Goal: Information Seeking & Learning: Check status

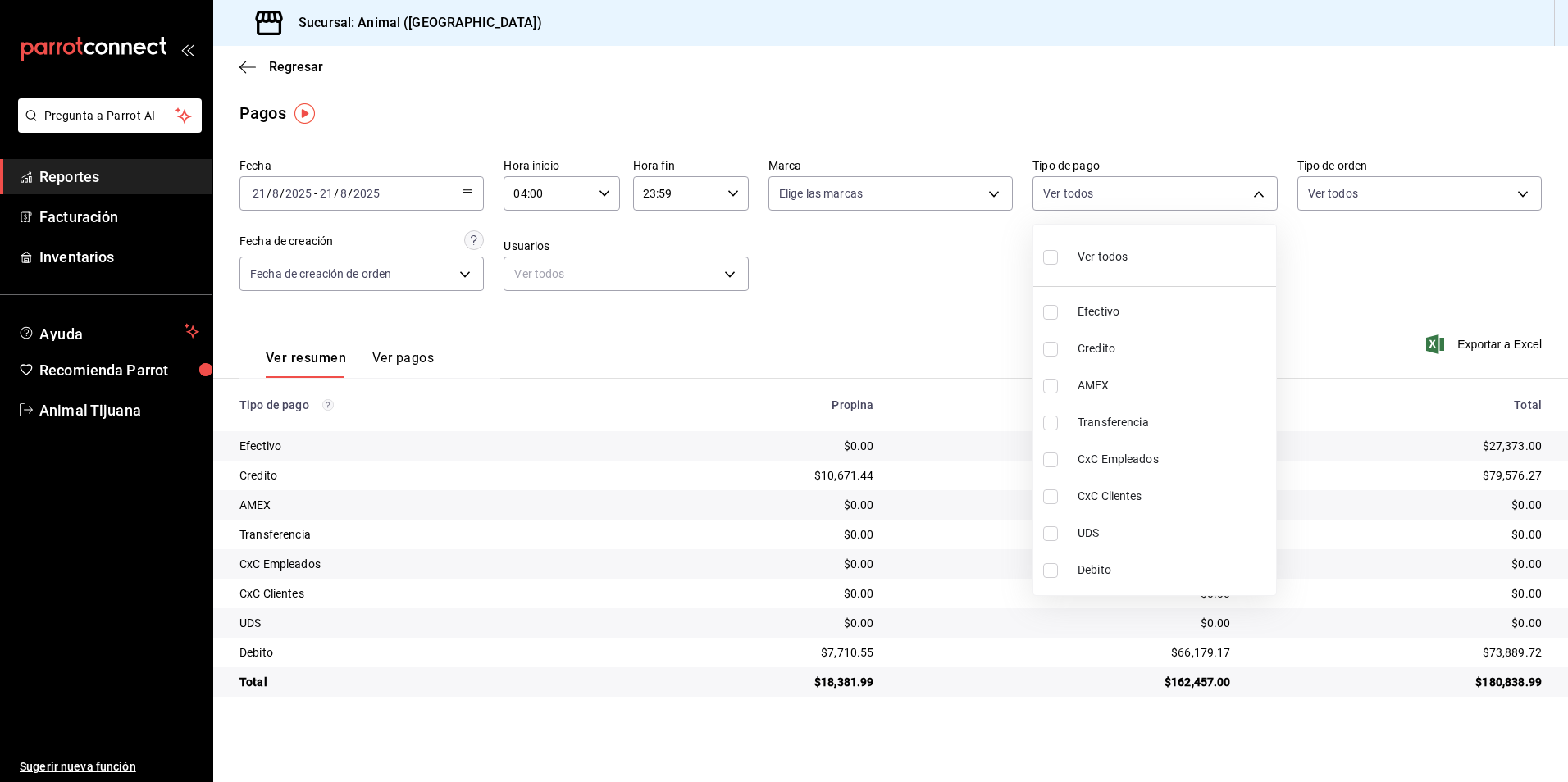
click at [1203, 332] on li "Credito" at bounding box center [1154, 349] width 243 height 37
type input "235ce608-f464-428a-9a71-314f665367d1"
checkbox input "true"
click at [1158, 567] on span "Debito" at bounding box center [1173, 571] width 192 height 18
type input "235ce608-f464-428a-9a71-314f665367d1,c7b29183-a811-4137-9cfa-21a61cd2bc4a"
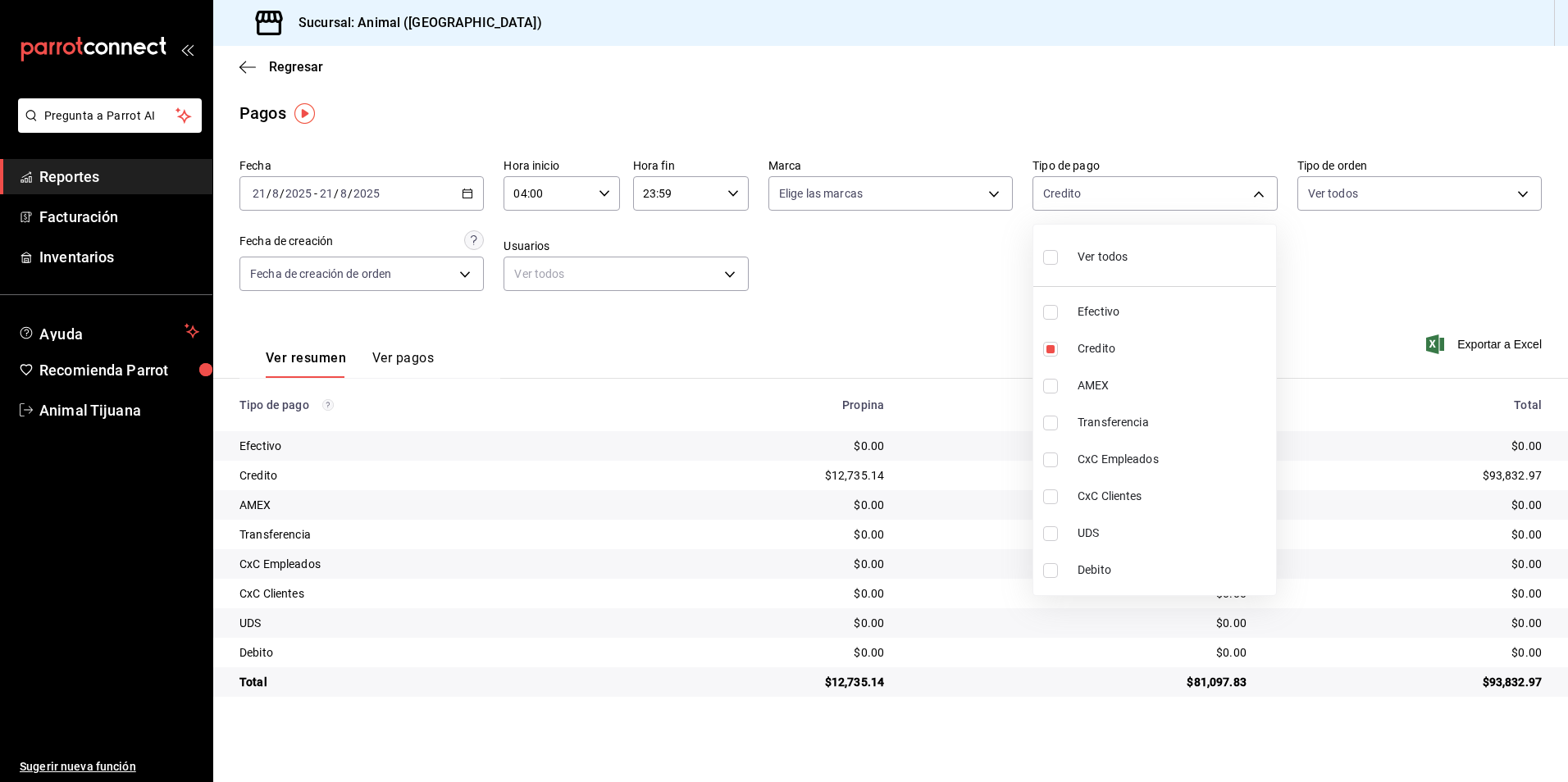
checkbox input "true"
click at [1054, 234] on li "Ver todos" at bounding box center [1154, 254] width 243 height 48
type input "b84c62b8-b02c-4970-ab2e-e166616419f2,235ce608-f464-428a-9a71-314f665367d1,53567…"
checkbox input "true"
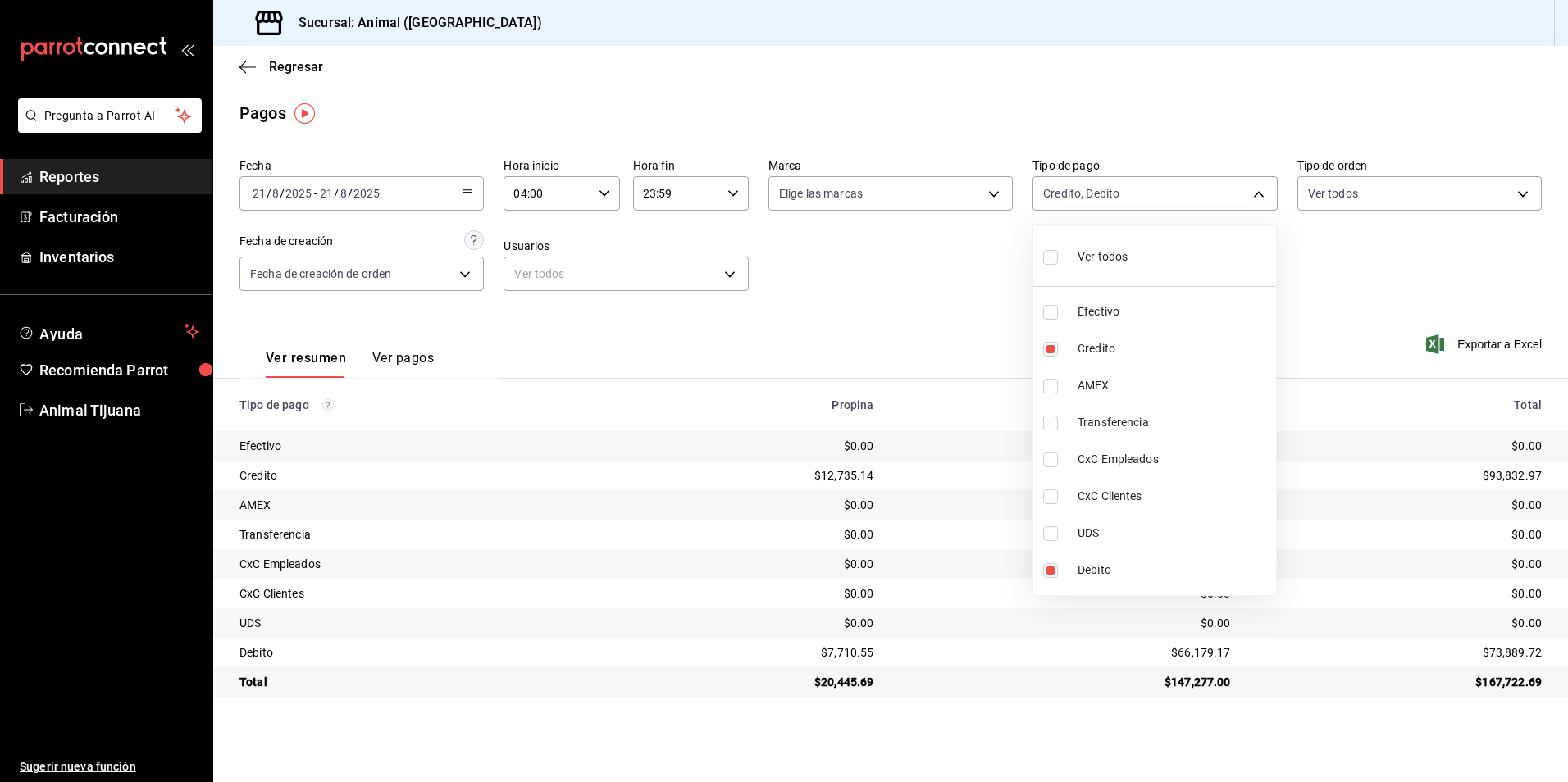
checkbox input "true"
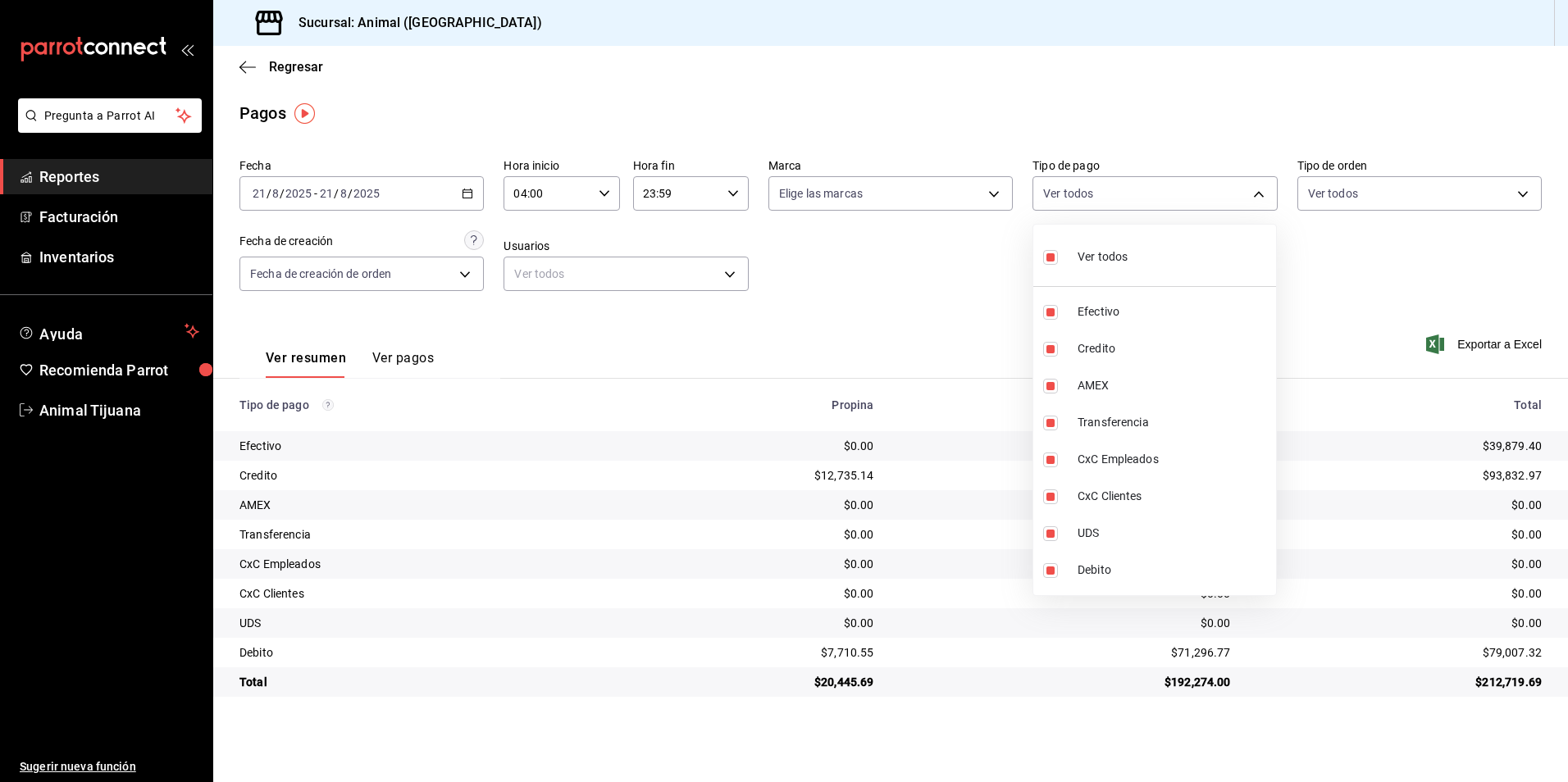
click at [1063, 254] on label at bounding box center [1054, 257] width 22 height 24
click at [1058, 254] on input "checkbox" at bounding box center [1050, 257] width 15 height 15
checkbox input "true"
type input "b84c62b8-b02c-4970-ab2e-e166616419f2,235ce608-f464-428a-9a71-314f665367d1,53567…"
checkbox input "true"
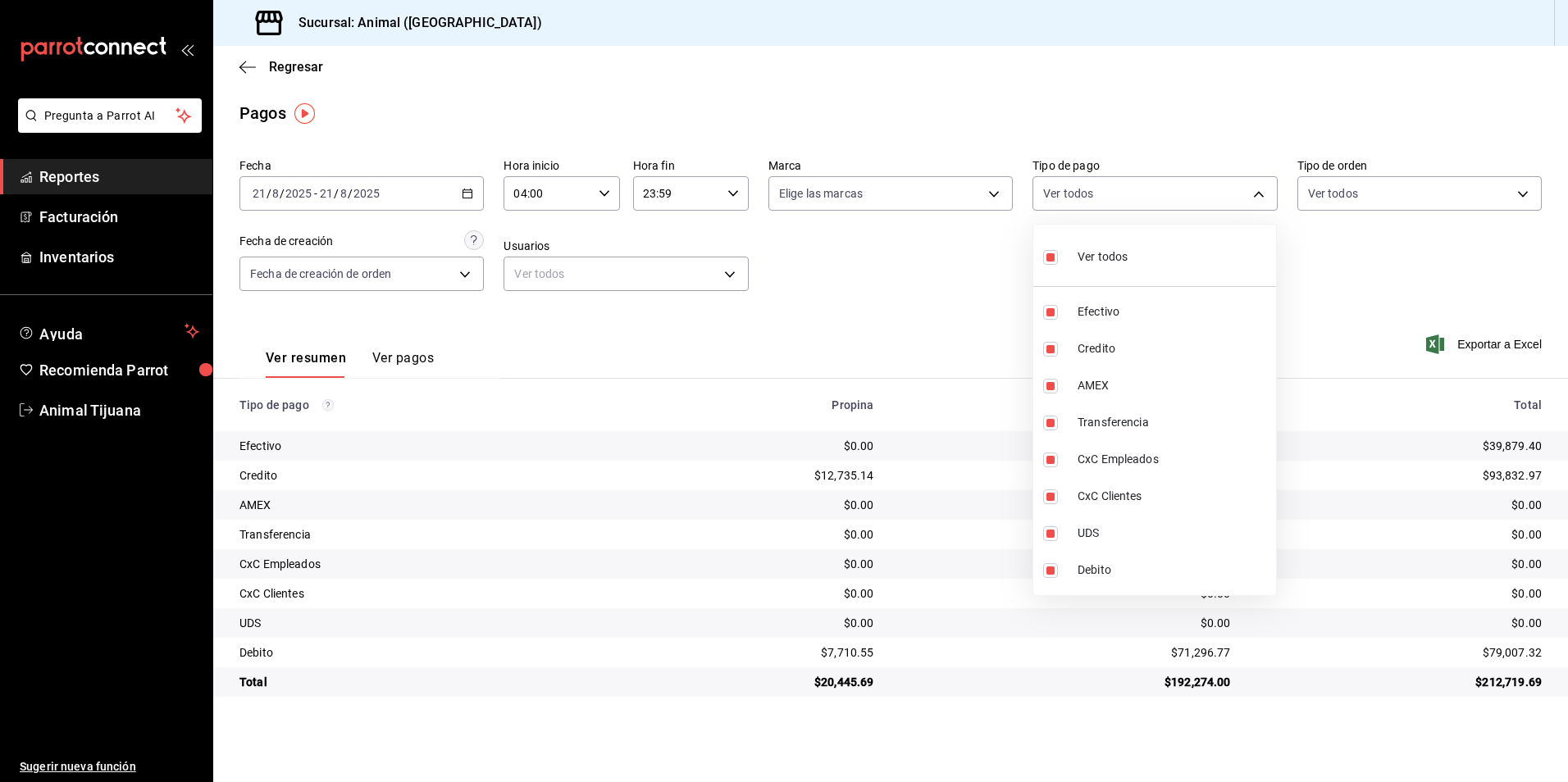
checkbox input "true"
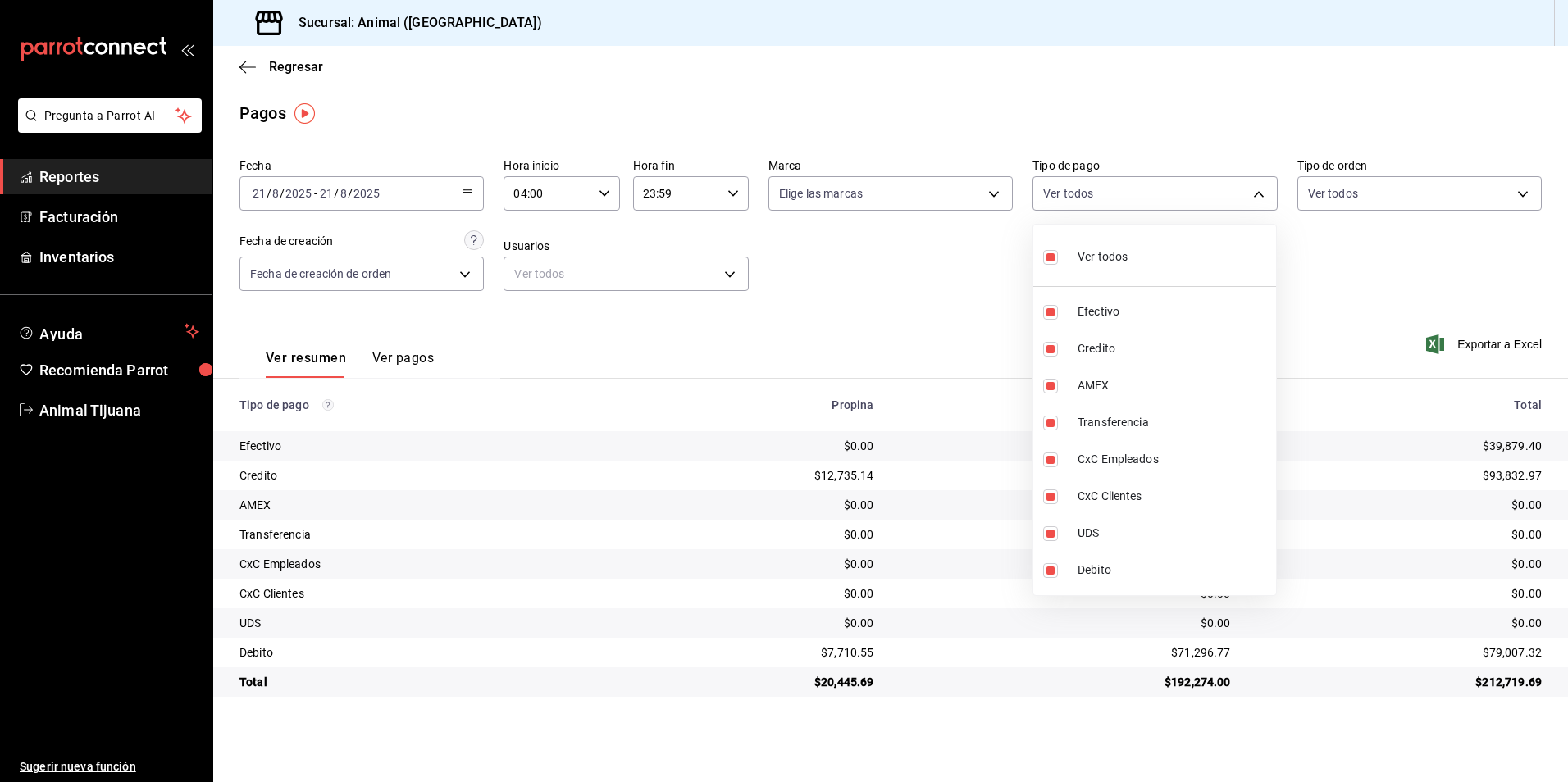
checkbox input "true"
click at [1098, 258] on span "Ver todos" at bounding box center [1102, 257] width 50 height 18
checkbox input "false"
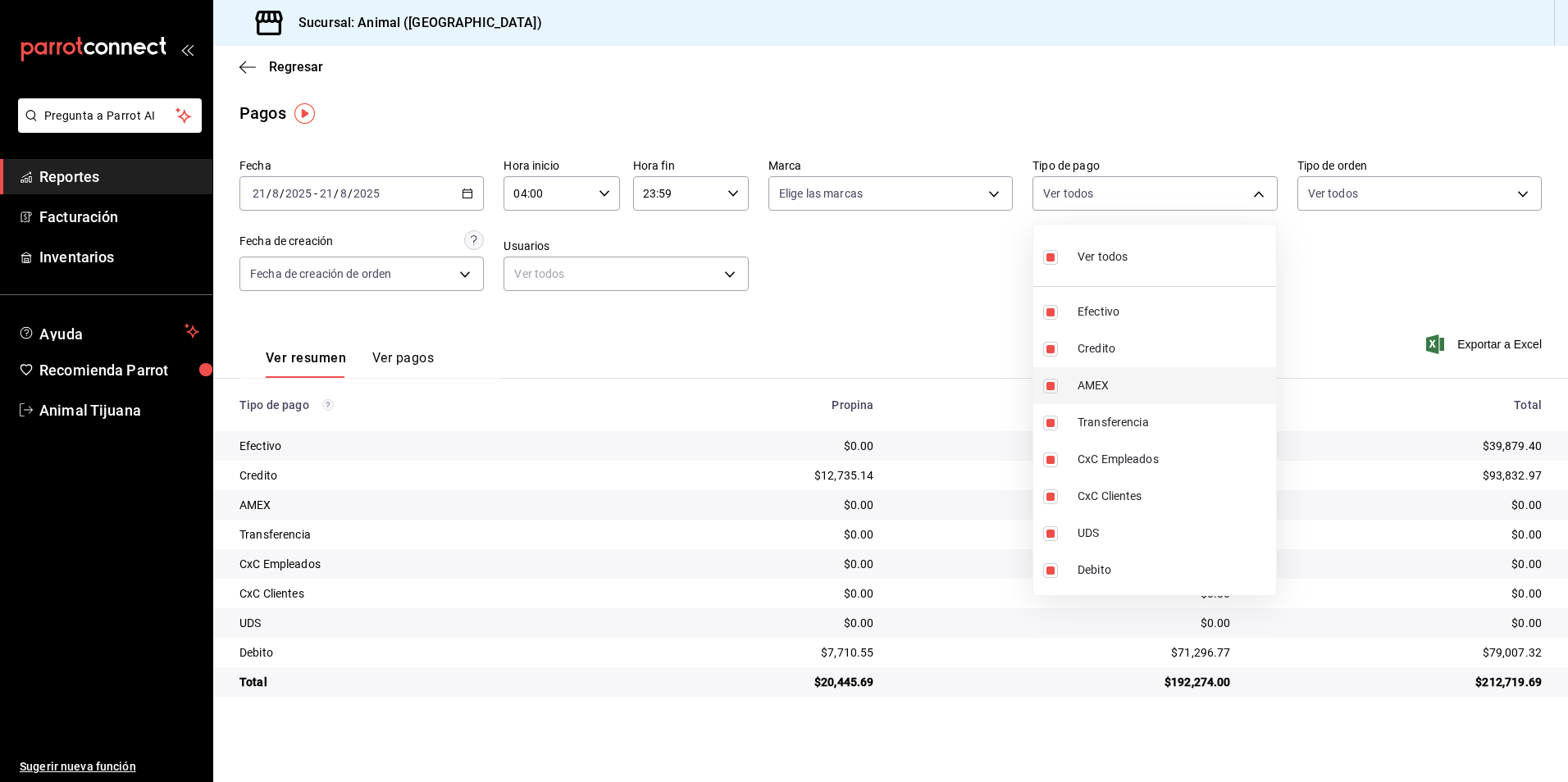
checkbox input "false"
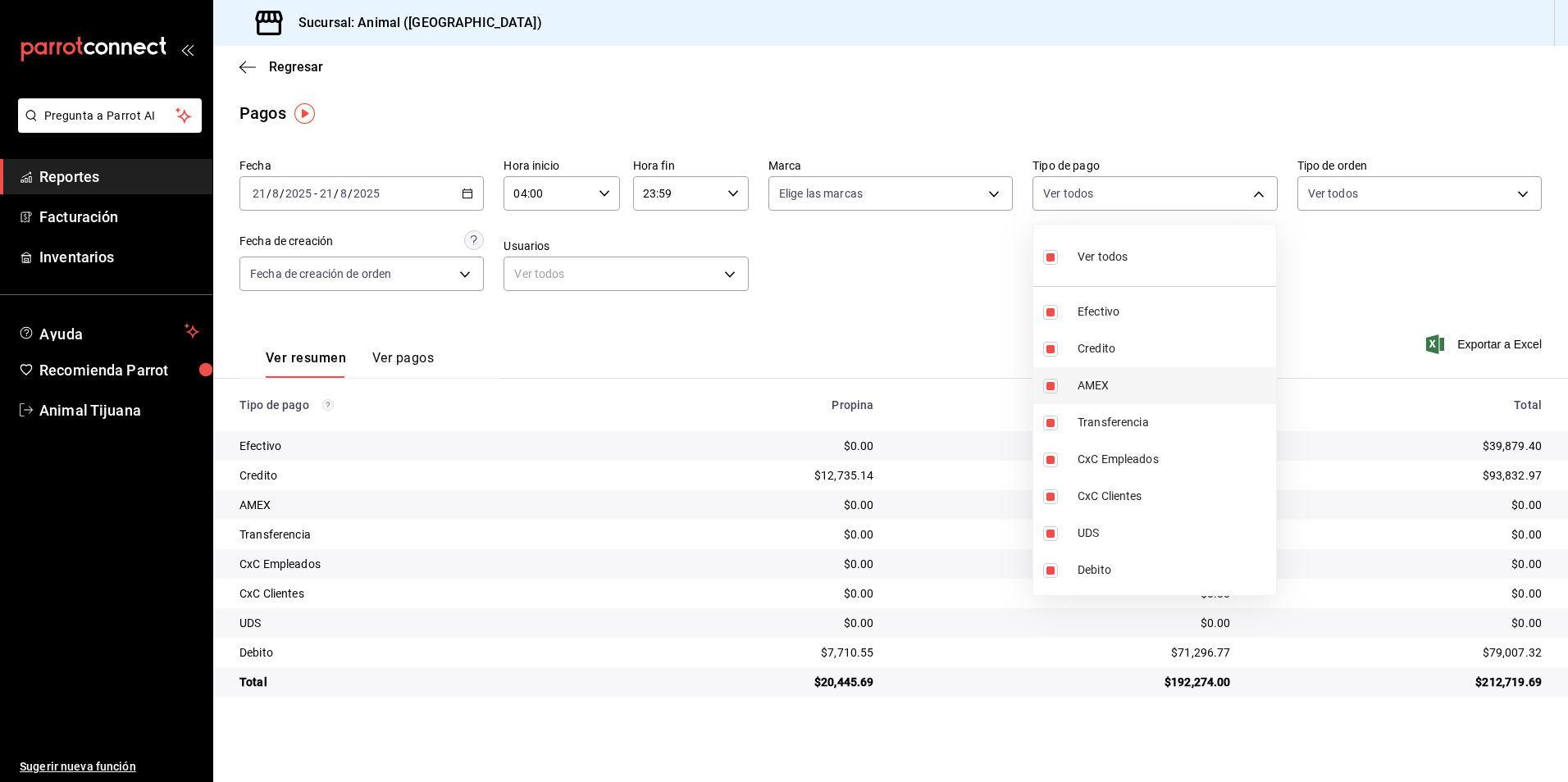
checkbox input "false"
click at [1107, 352] on span "Credito" at bounding box center [1173, 349] width 192 height 18
type input "235ce608-f464-428a-9a71-314f665367d1"
checkbox input "true"
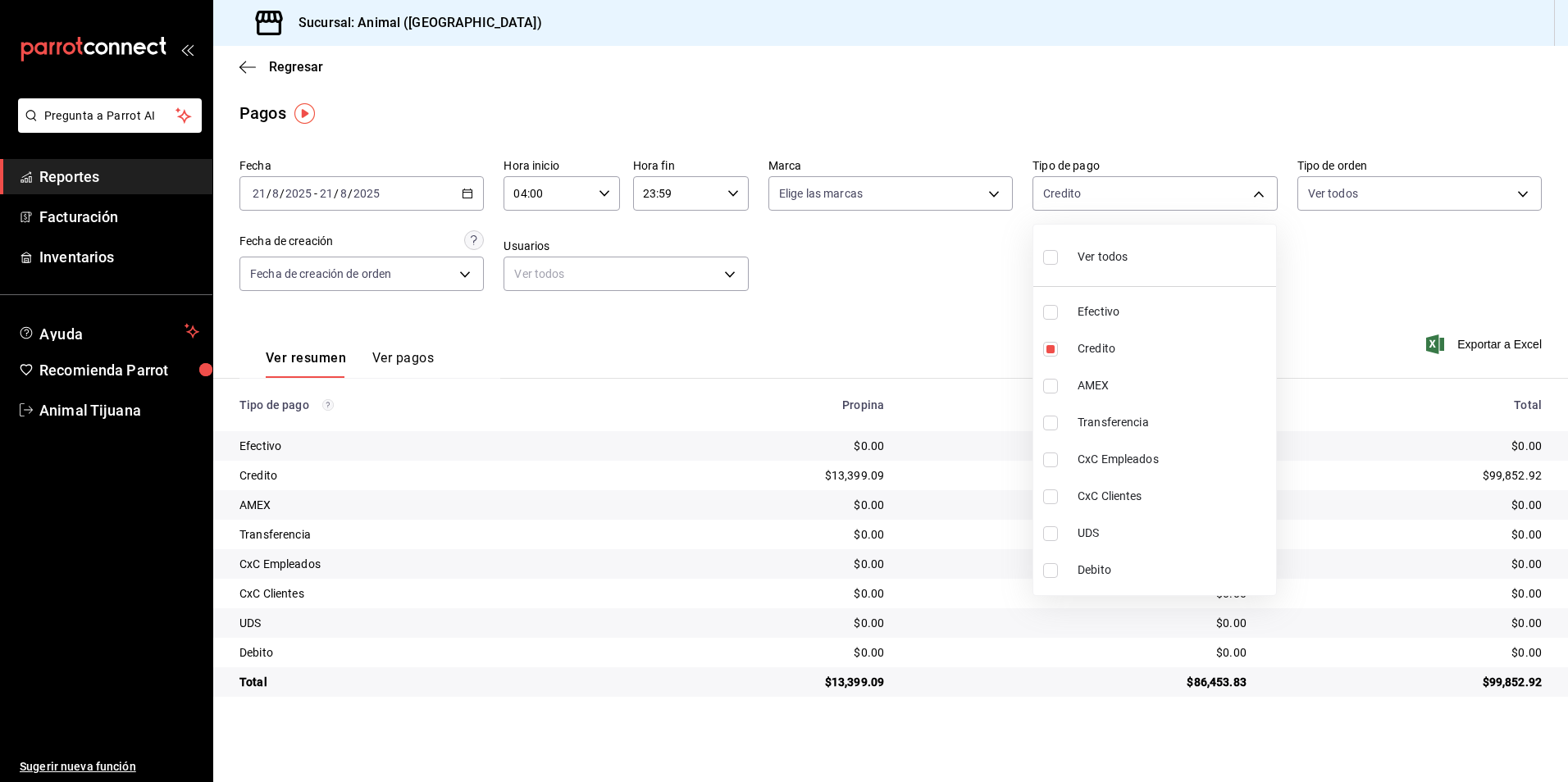
click at [1062, 556] on li "Debito" at bounding box center [1154, 571] width 243 height 37
type input "235ce608-f464-428a-9a71-314f665367d1,c7b29183-a811-4137-9cfa-21a61cd2bc4a"
checkbox input "true"
click at [1144, 270] on li "Ver todos" at bounding box center [1154, 254] width 243 height 48
type input "b84c62b8-b02c-4970-ab2e-e166616419f2,235ce608-f464-428a-9a71-314f665367d1,53567…"
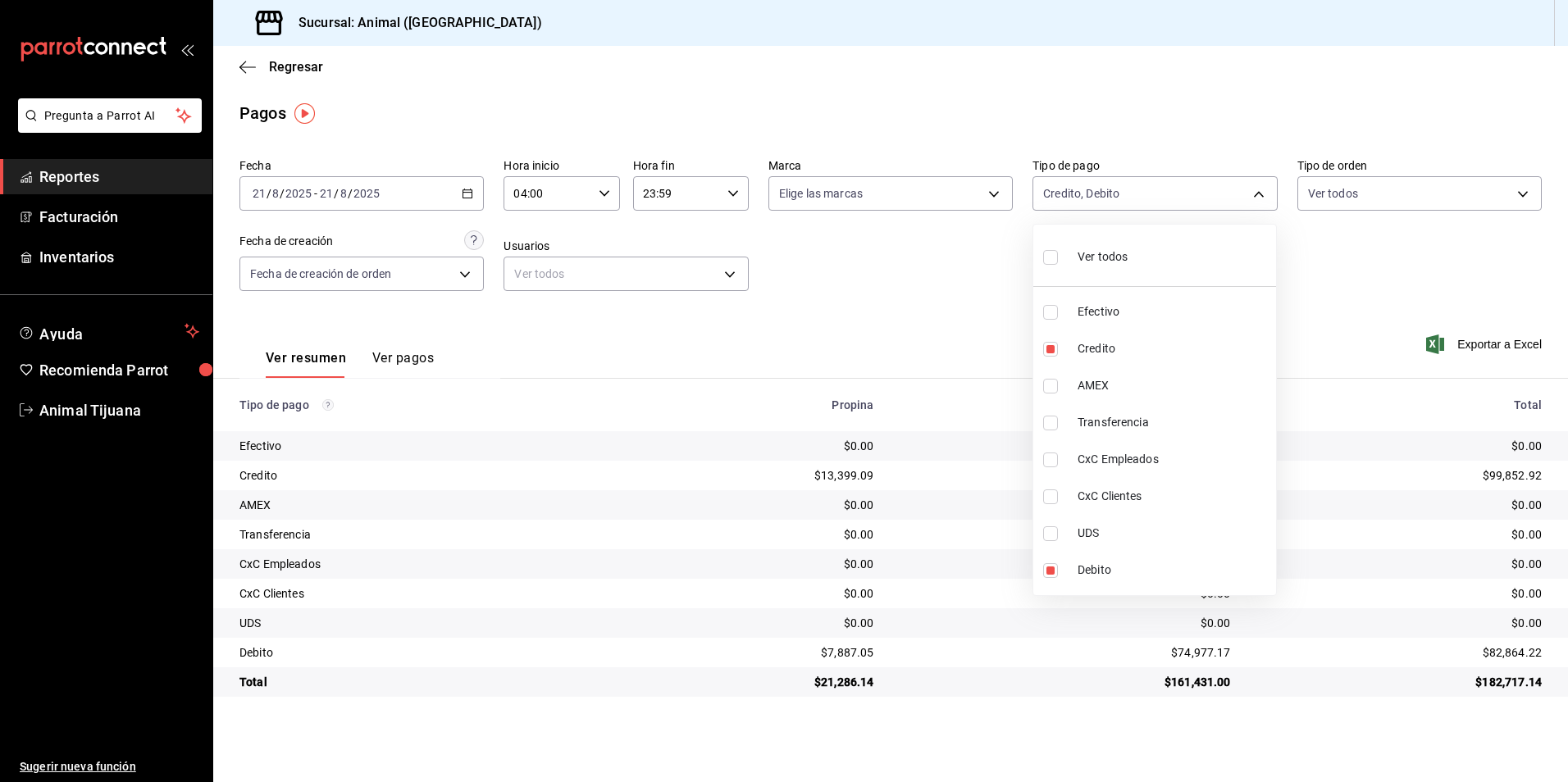
checkbox input "true"
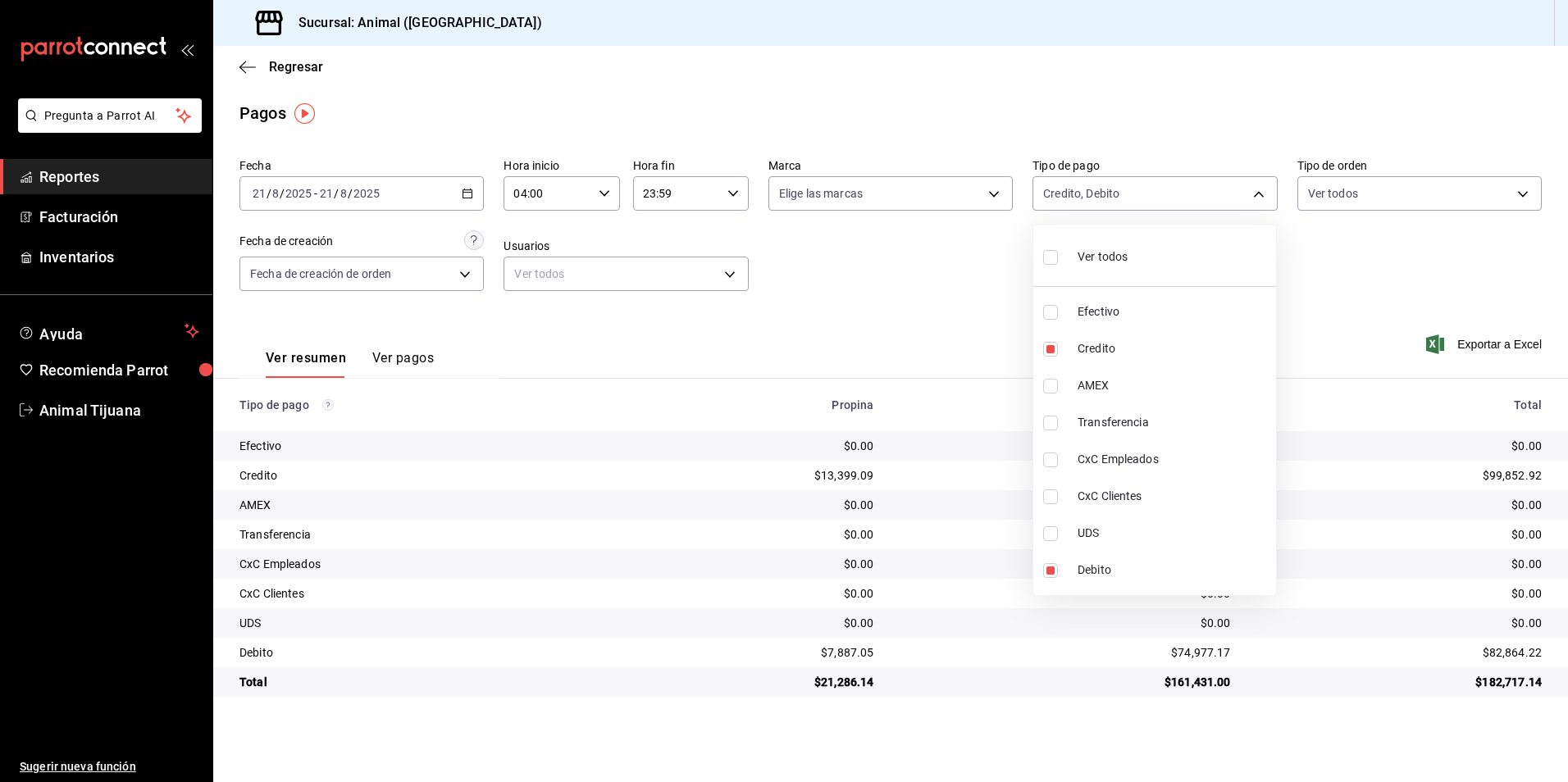
checkbox input "true"
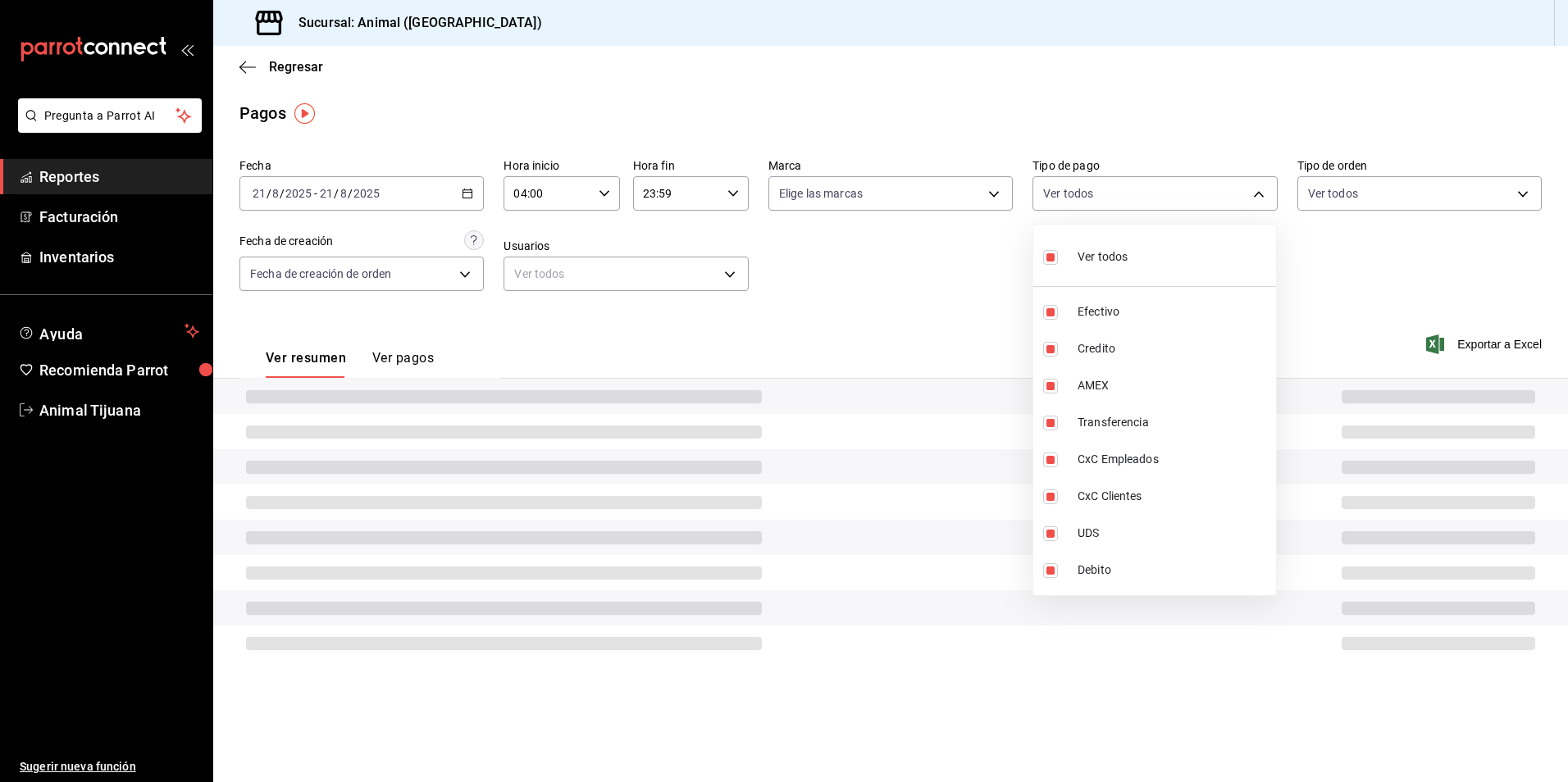
click at [1144, 270] on li "Ver todos" at bounding box center [1154, 254] width 243 height 48
checkbox input "false"
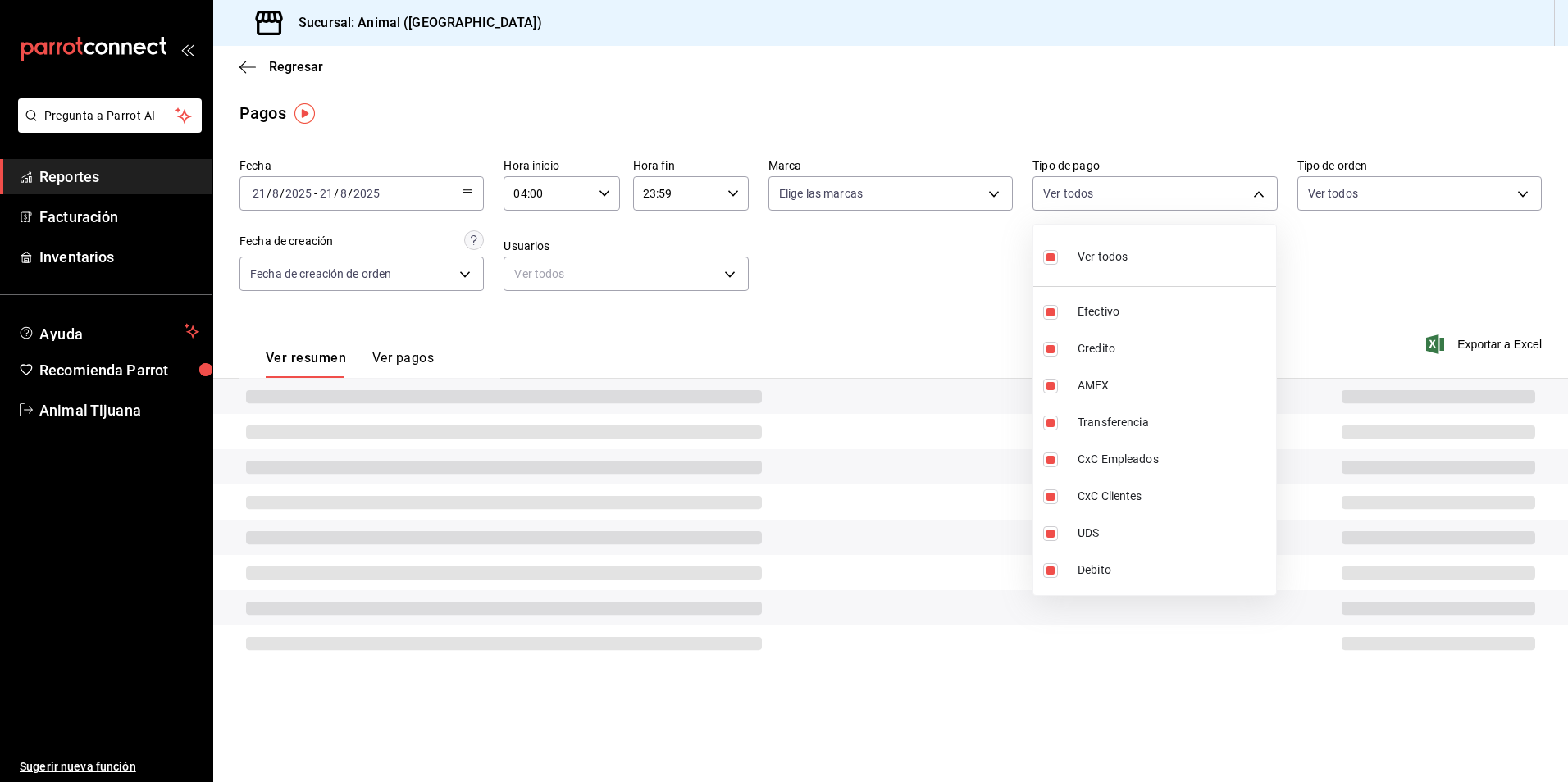
checkbox input "false"
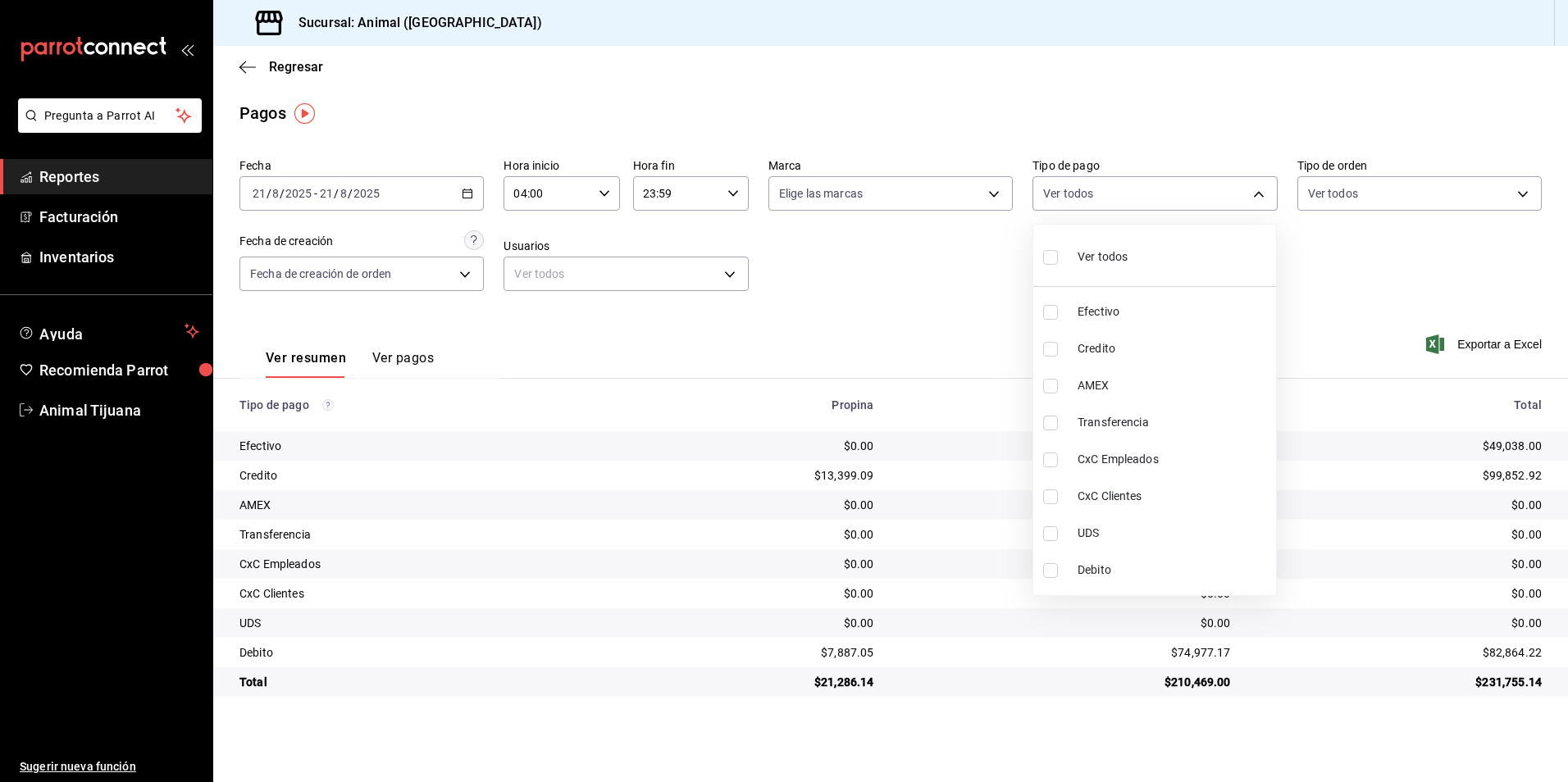
click at [1133, 346] on span "Credito" at bounding box center [1173, 349] width 192 height 18
type input "235ce608-f464-428a-9a71-314f665367d1"
checkbox input "true"
click at [1135, 568] on span "Debito" at bounding box center [1173, 571] width 192 height 18
type input "235ce608-f464-428a-9a71-314f665367d1,c7b29183-a811-4137-9cfa-21a61cd2bc4a"
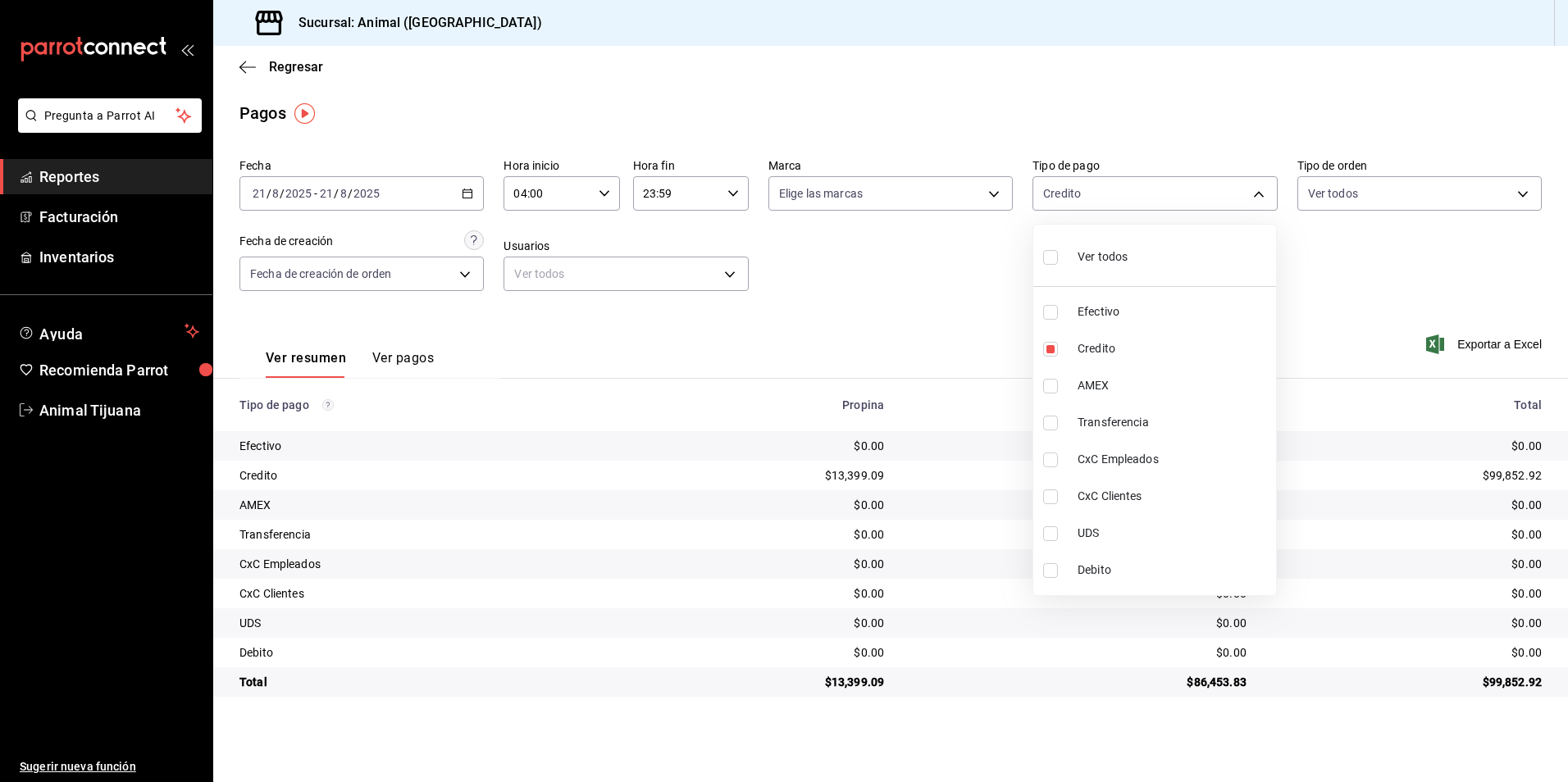
checkbox input "true"
click at [1100, 260] on span "Ver todos" at bounding box center [1102, 257] width 50 height 18
type input "b84c62b8-b02c-4970-ab2e-e166616419f2,235ce608-f464-428a-9a71-314f665367d1,53567…"
checkbox input "true"
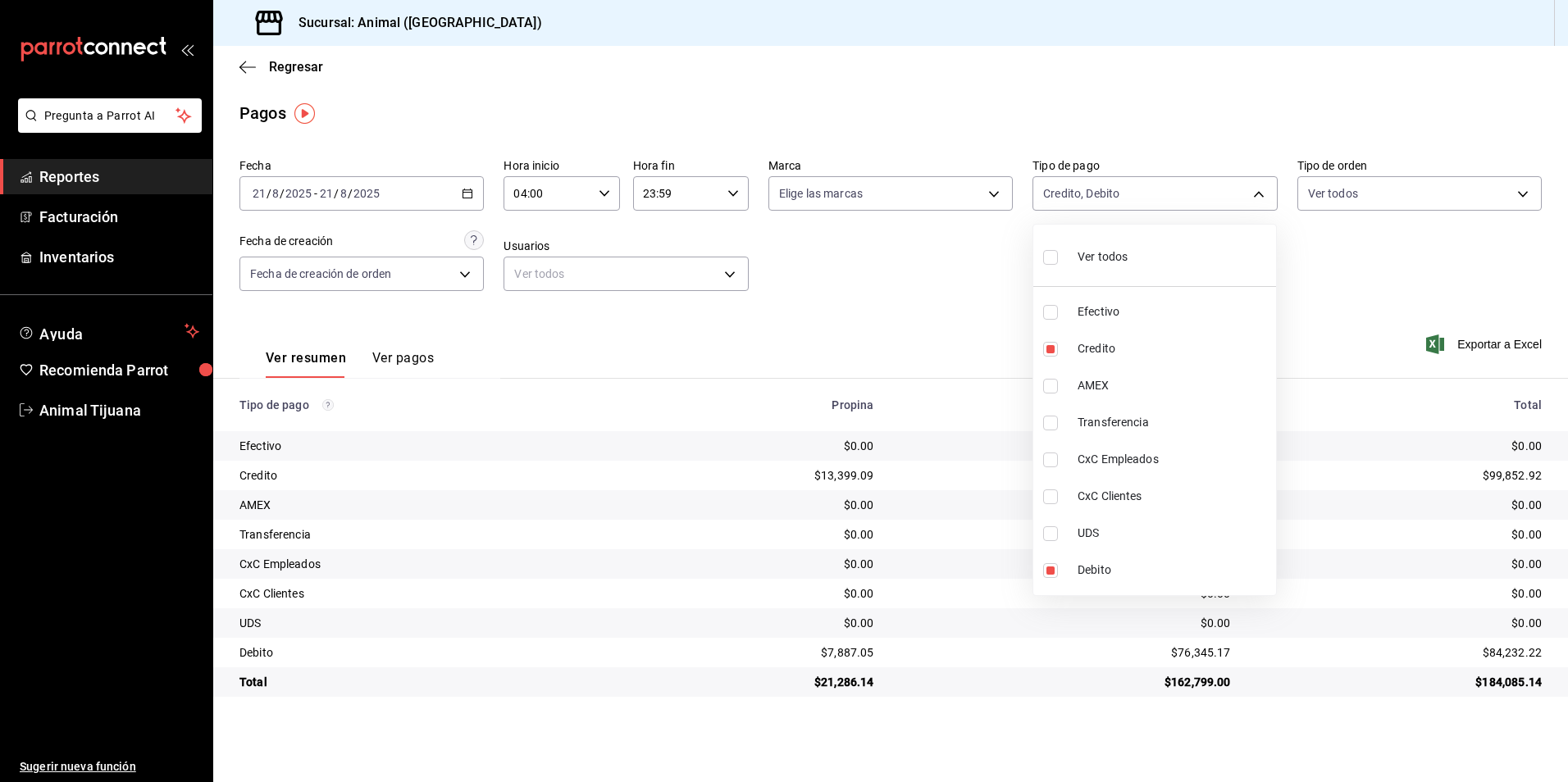
checkbox input "true"
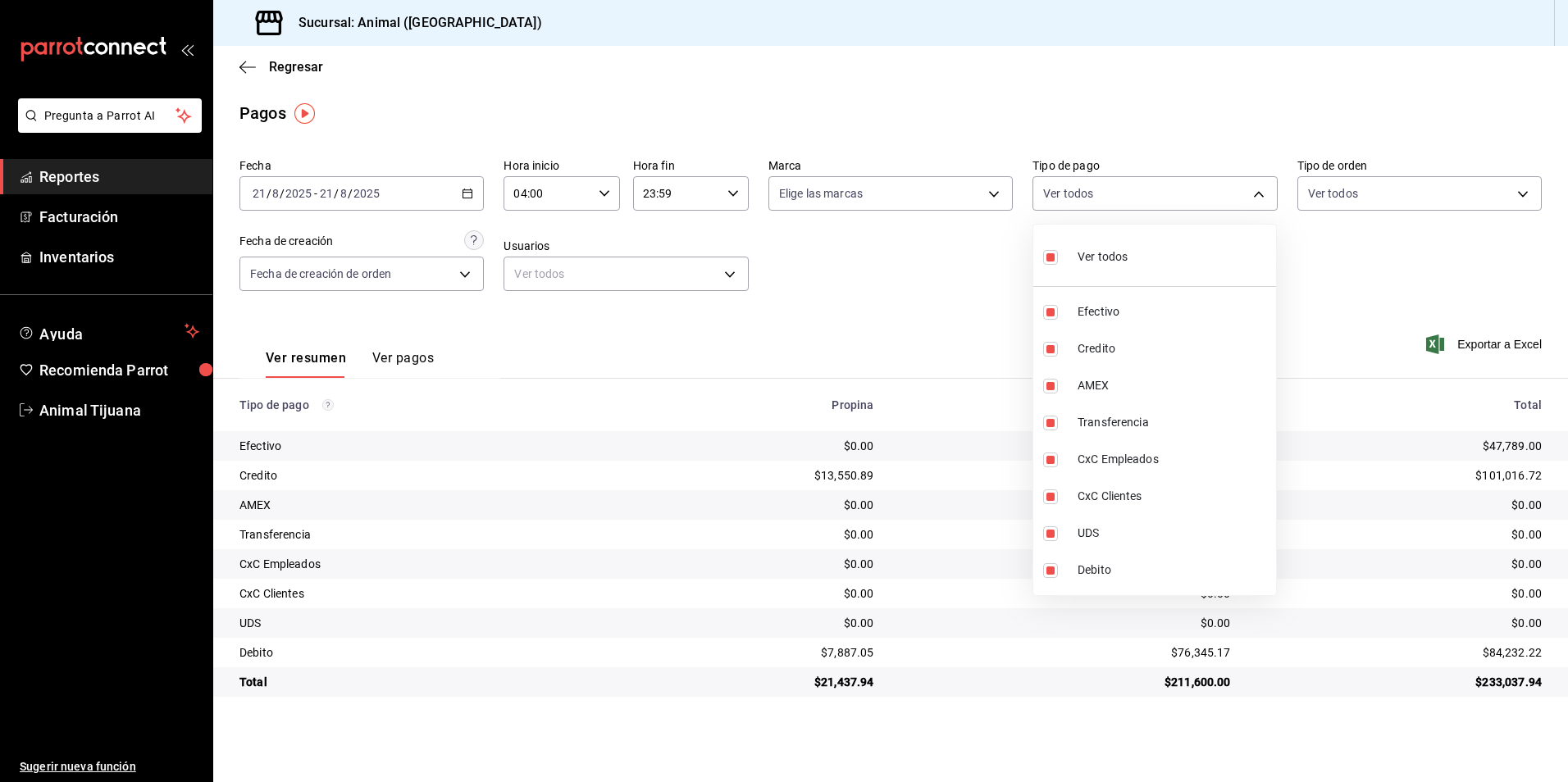
click at [1100, 260] on span "Ver todos" at bounding box center [1102, 257] width 50 height 18
checkbox input "false"
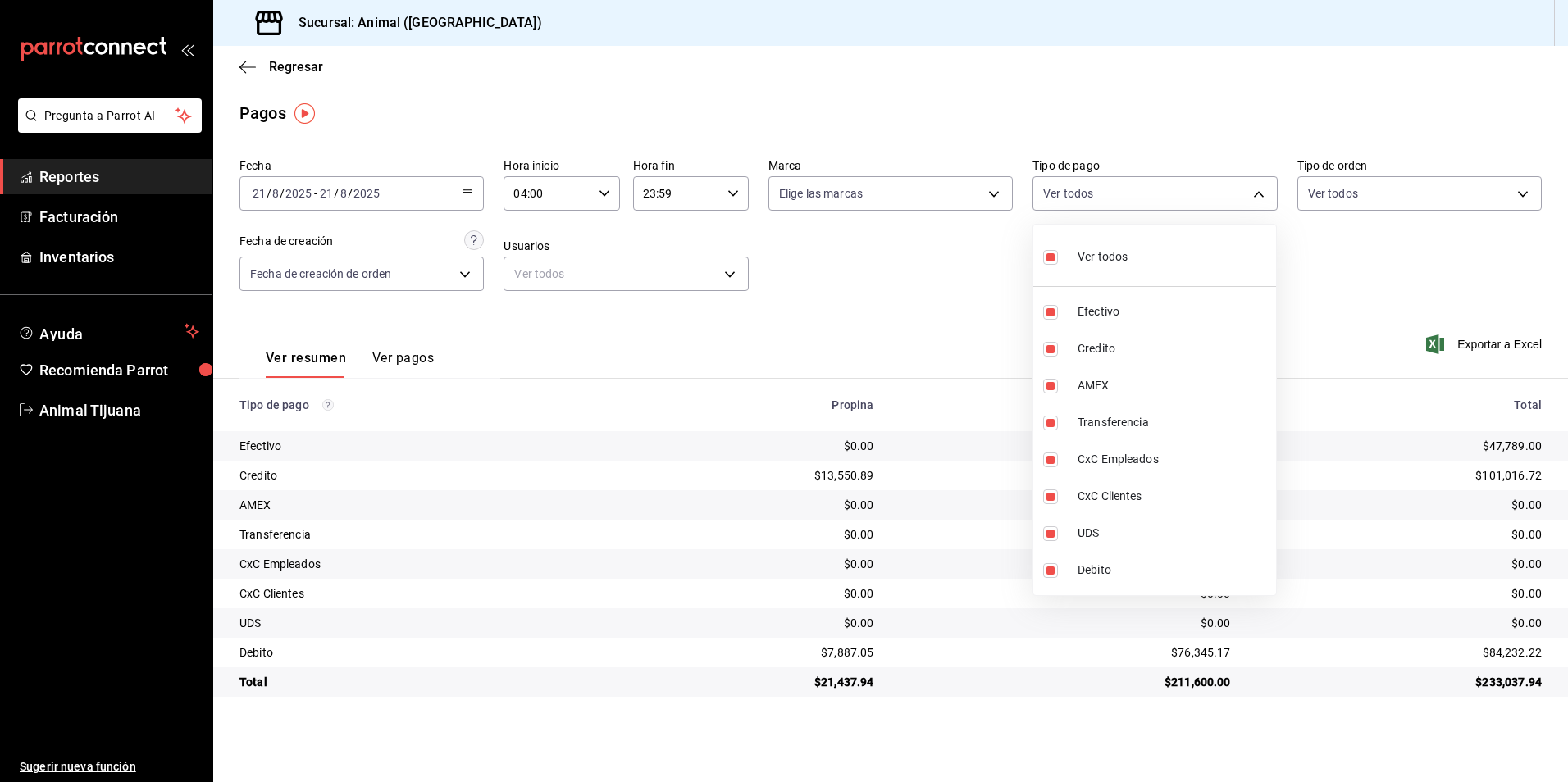
checkbox input "false"
